Goal: Task Accomplishment & Management: Complete application form

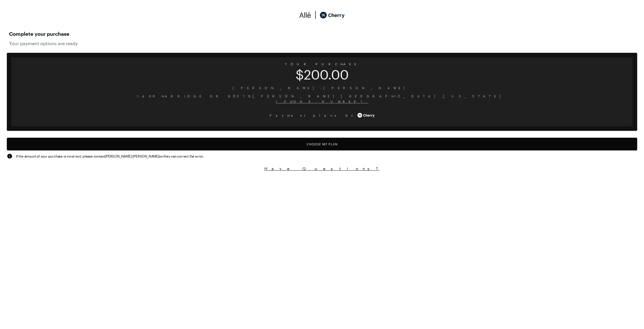
click at [299, 141] on button "Choose My Plan" at bounding box center [322, 144] width 630 height 13
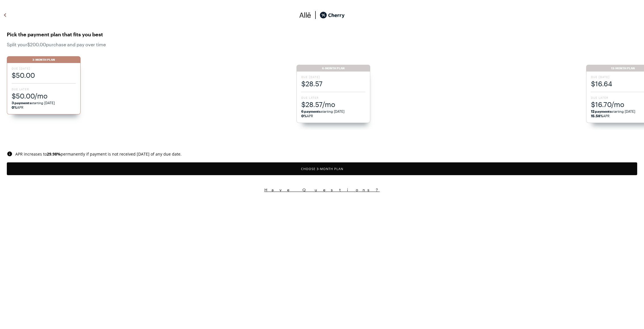
click at [325, 169] on button "Choose 3 -Month Plan" at bounding box center [322, 168] width 630 height 13
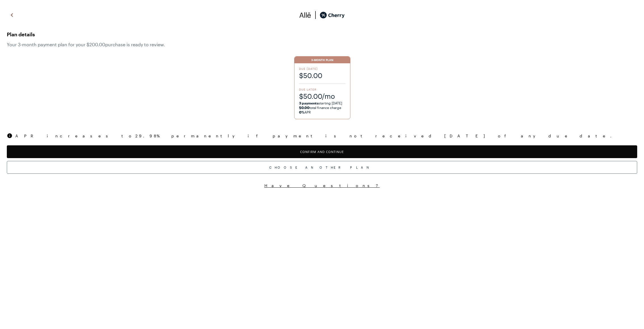
click at [318, 152] on button "Confirm and Continue" at bounding box center [322, 151] width 630 height 13
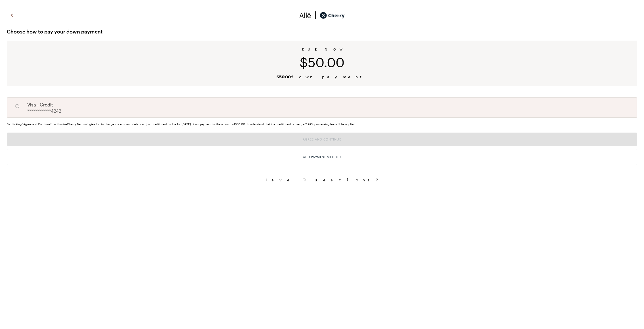
click at [288, 110] on div "**********" at bounding box center [322, 107] width 630 height 20
radio input "true"
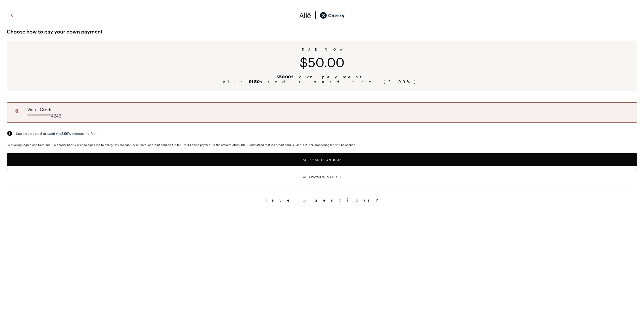
click at [318, 160] on button "Agree and Continue" at bounding box center [322, 159] width 630 height 13
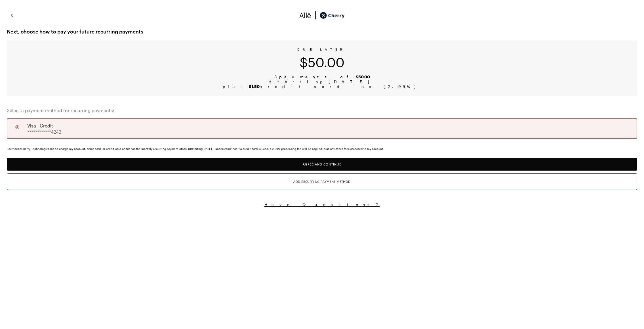
click at [326, 163] on button "Agree and Continue" at bounding box center [322, 164] width 630 height 13
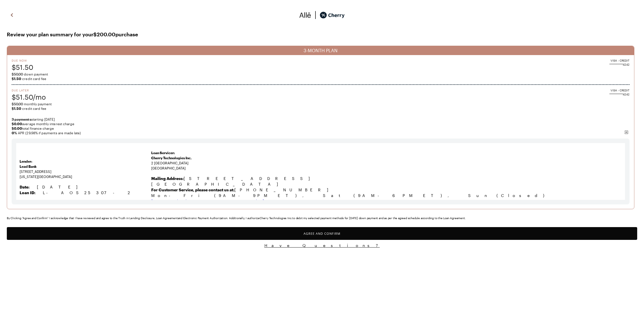
click at [317, 233] on button "Agree and Confirm" at bounding box center [322, 233] width 630 height 13
